Goal: Check status: Check status

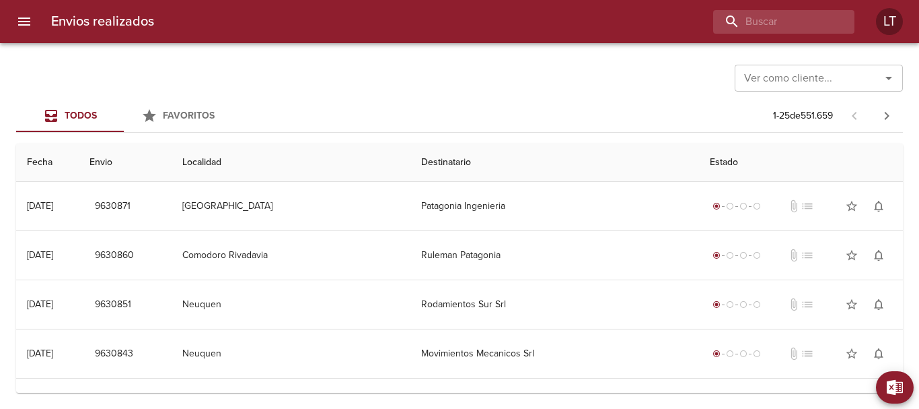
click at [765, 34] on div "Envios realizados LT" at bounding box center [459, 21] width 919 height 43
click at [760, 26] on input "buscar" at bounding box center [746, 22] width 172 height 24
type input "9624547"
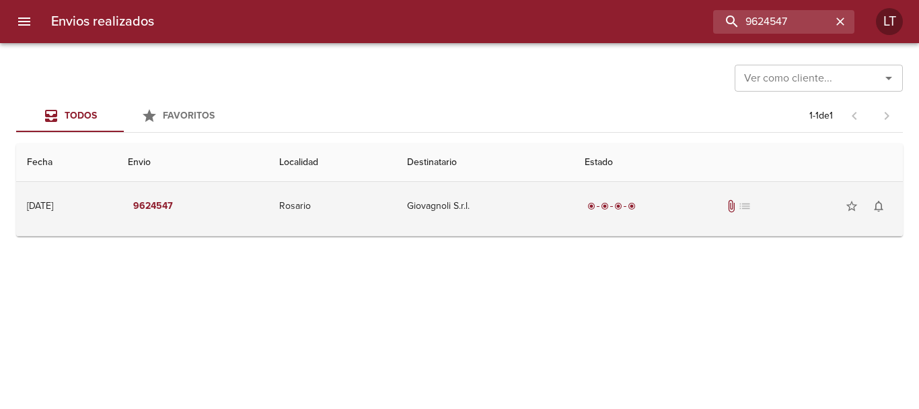
click at [563, 212] on td "Giovagnoli S.r.l." at bounding box center [485, 206] width 178 height 48
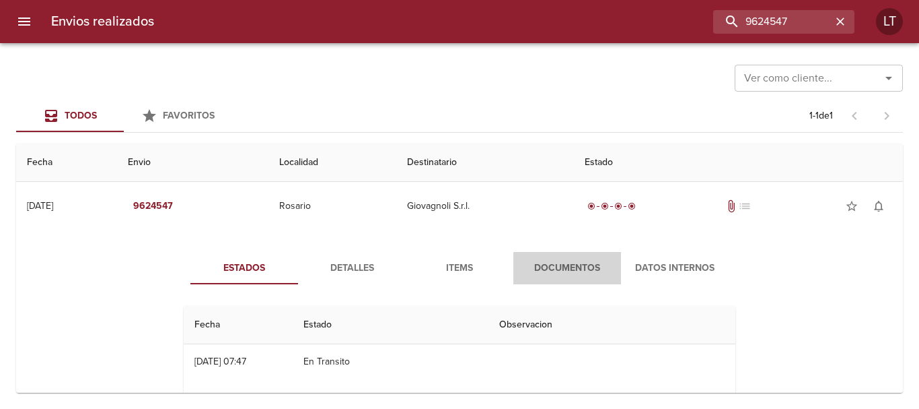
click at [534, 274] on span "Documentos" at bounding box center [568, 268] width 92 height 17
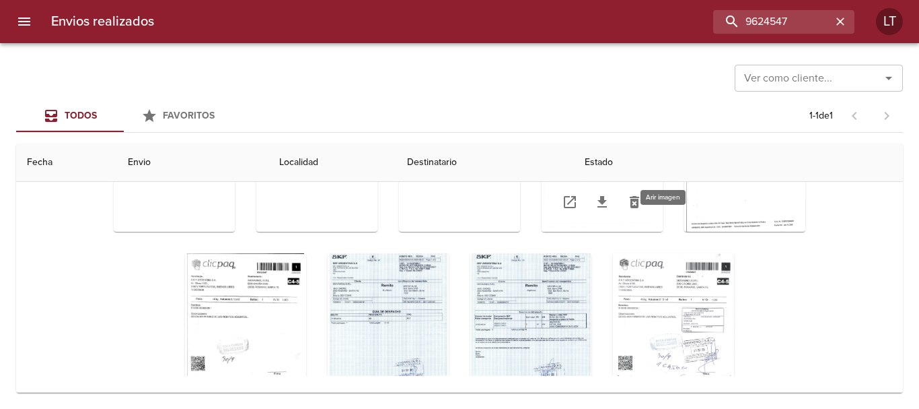
scroll to position [135, 0]
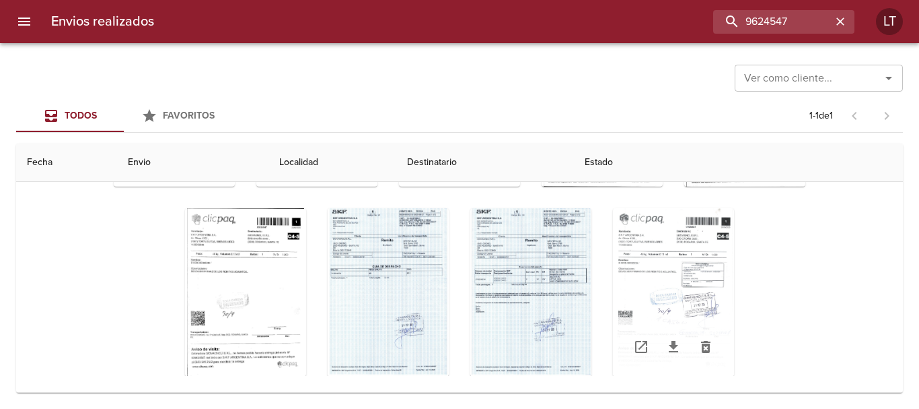
click at [680, 295] on div "Tabla de envíos del cliente" at bounding box center [673, 292] width 121 height 168
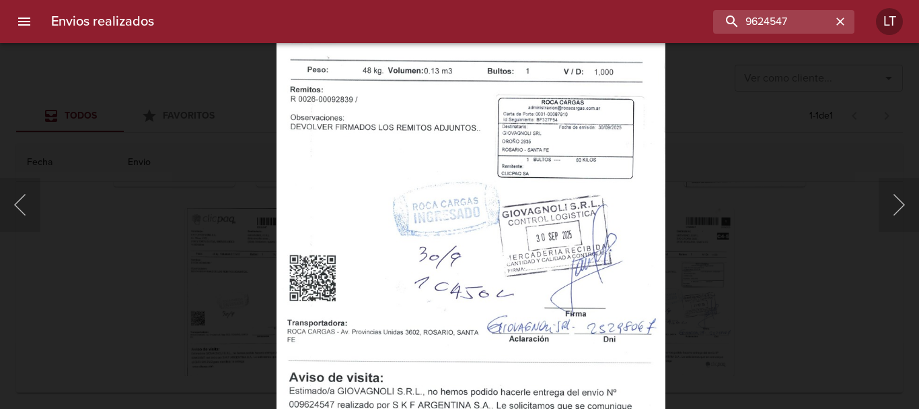
click at [785, 290] on div "Lightbox" at bounding box center [459, 204] width 919 height 409
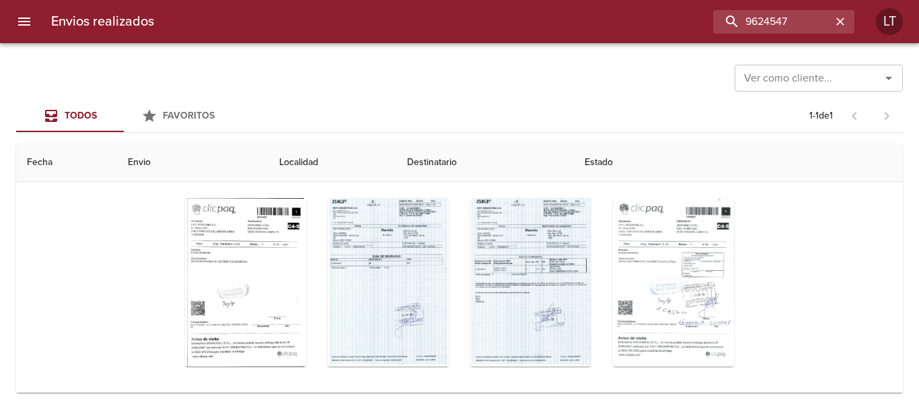
scroll to position [146, 0]
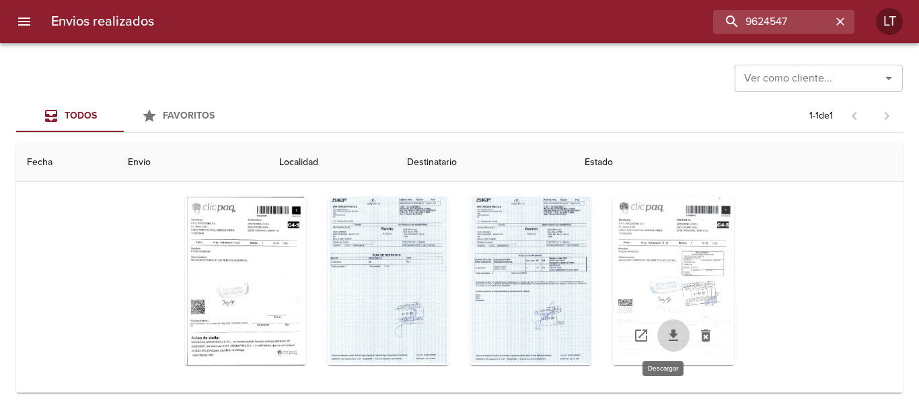
click at [661, 343] on link "Tabla de envíos del cliente" at bounding box center [674, 335] width 32 height 32
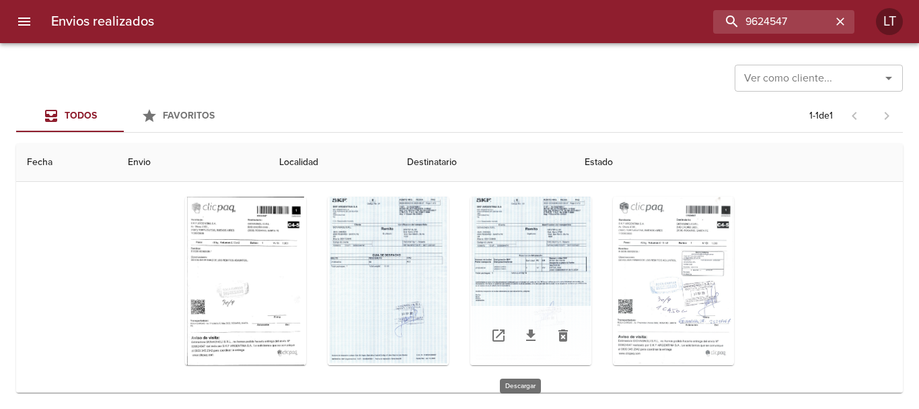
click at [526, 334] on icon "Tabla de envíos del cliente" at bounding box center [531, 335] width 16 height 16
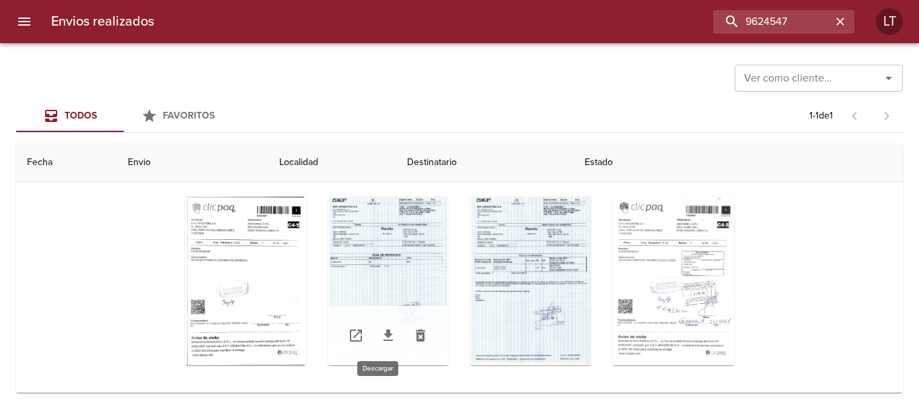
click at [382, 330] on icon "Tabla de envíos del cliente" at bounding box center [388, 335] width 16 height 16
